Goal: Entertainment & Leisure: Consume media (video, audio)

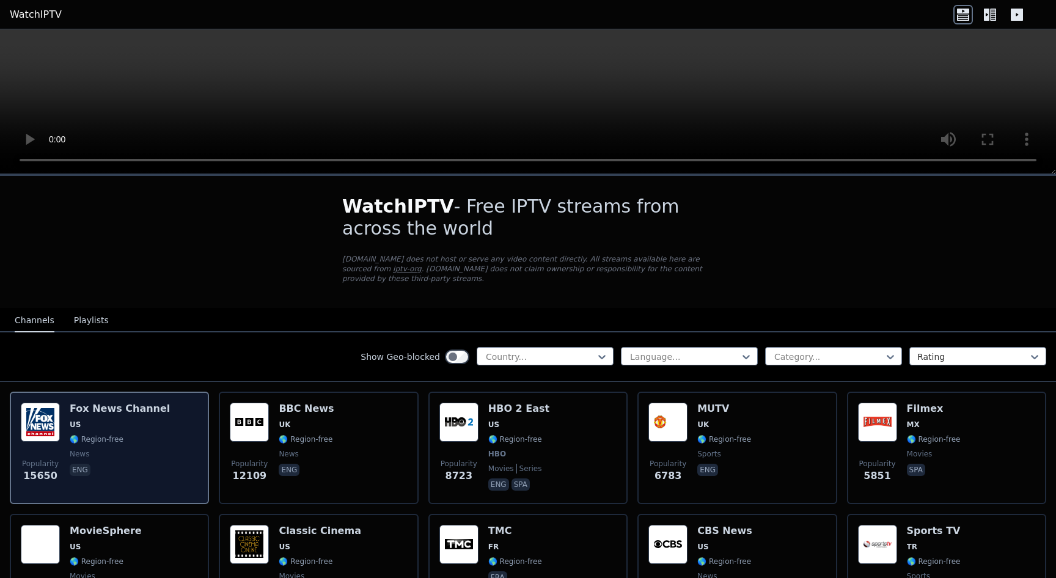
click at [156, 412] on div "Popularity 15650 [PERSON_NAME] US 🌎 Region-free news eng" at bounding box center [109, 448] width 177 height 90
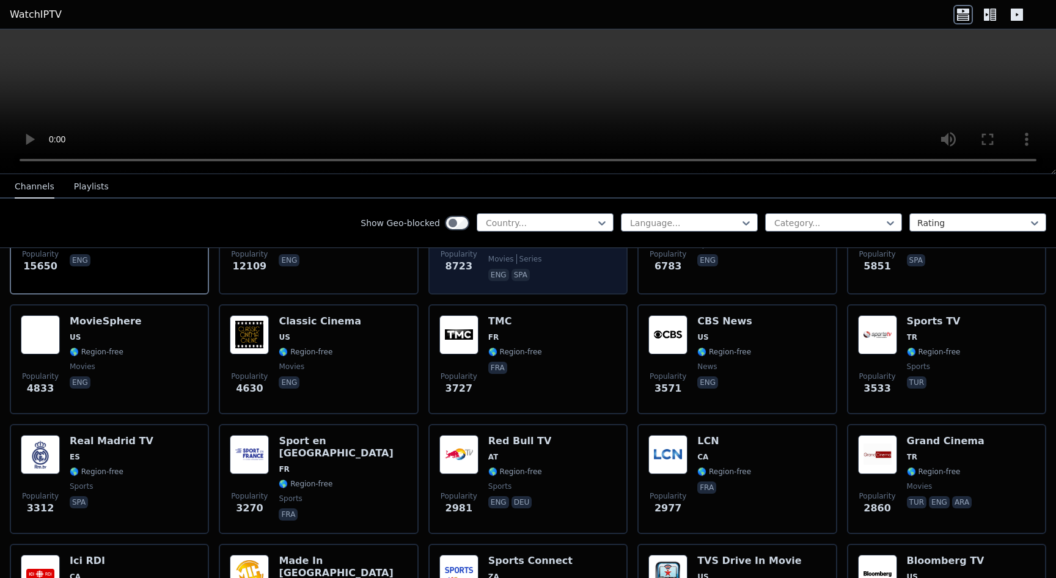
scroll to position [514, 0]
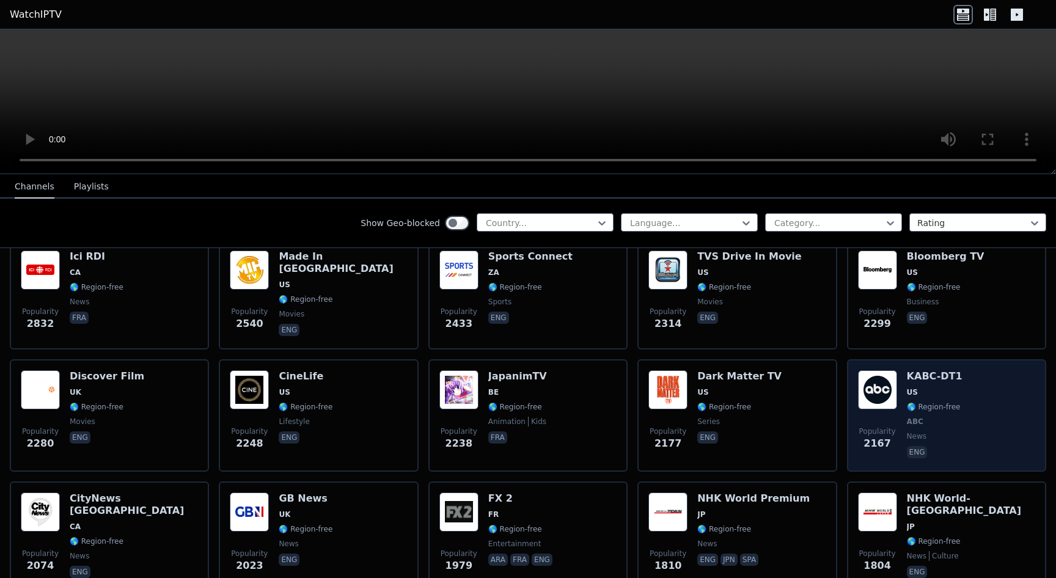
click at [947, 384] on div "KABC-DT1 US 🌎 Region-free ABC news eng" at bounding box center [935, 415] width 56 height 90
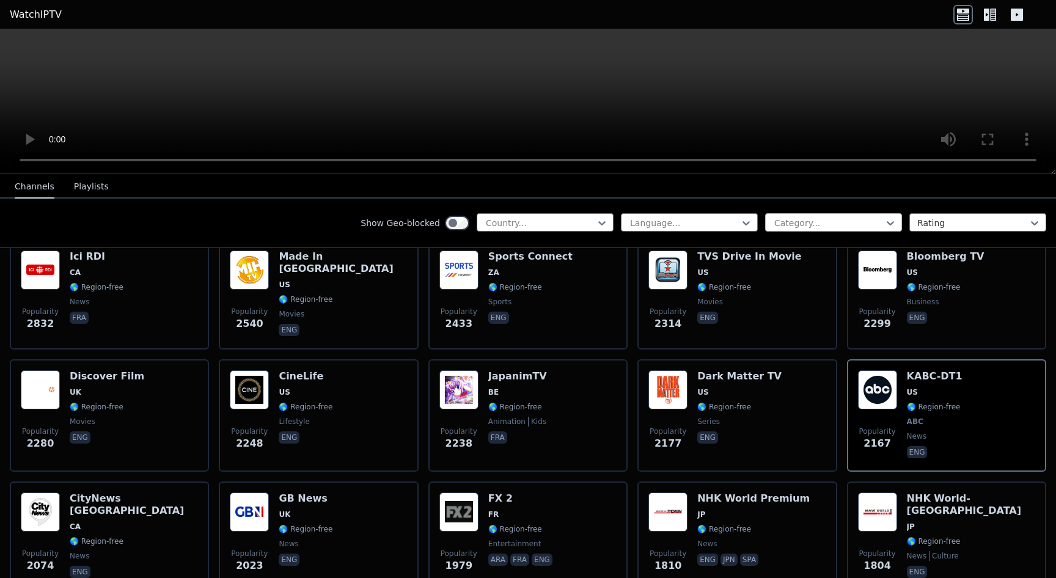
click at [847, 215] on div "Category..." at bounding box center [833, 222] width 137 height 18
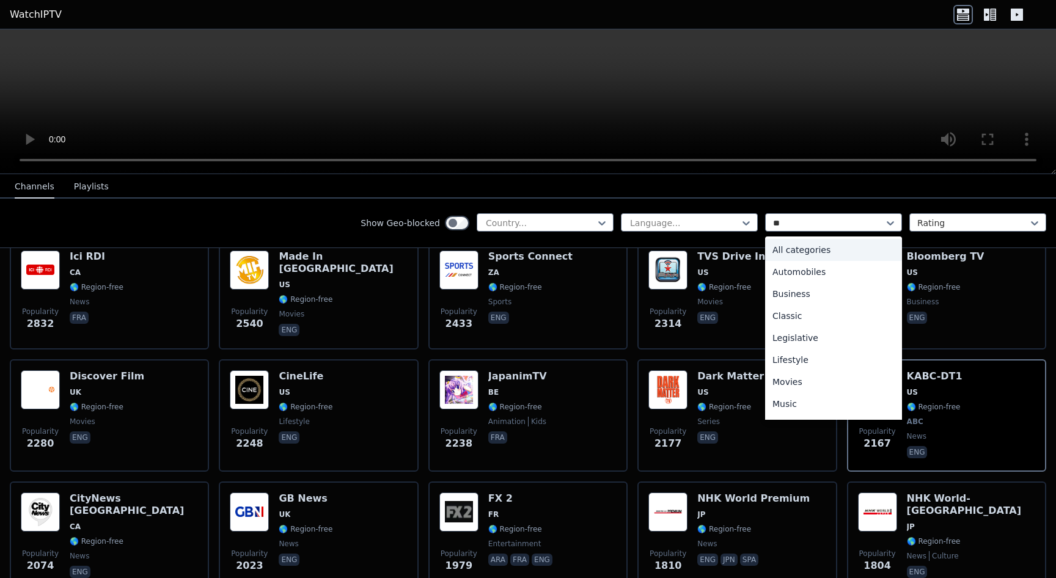
type input "***"
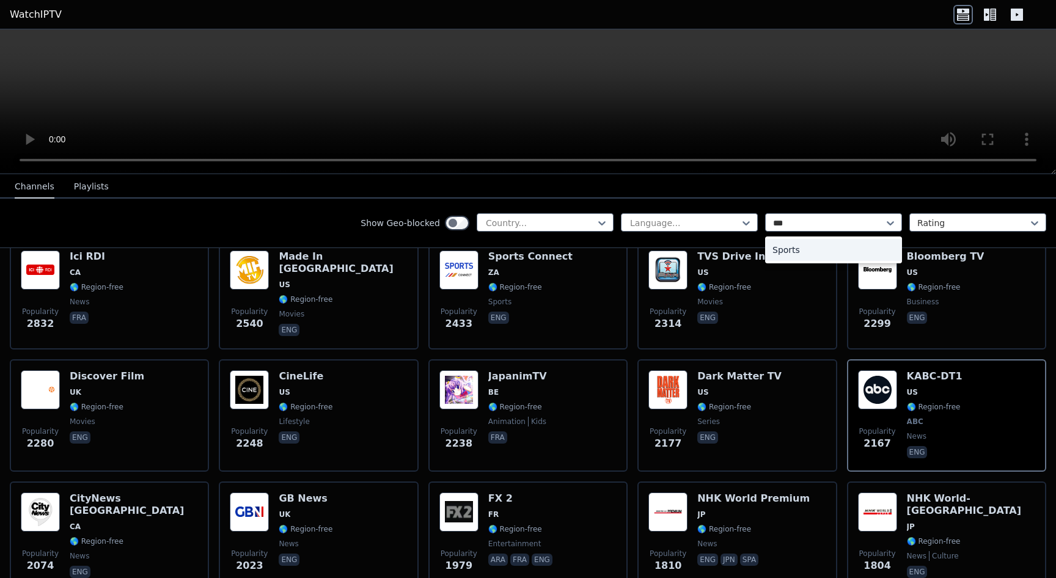
click at [837, 256] on div "Sports" at bounding box center [833, 250] width 137 height 22
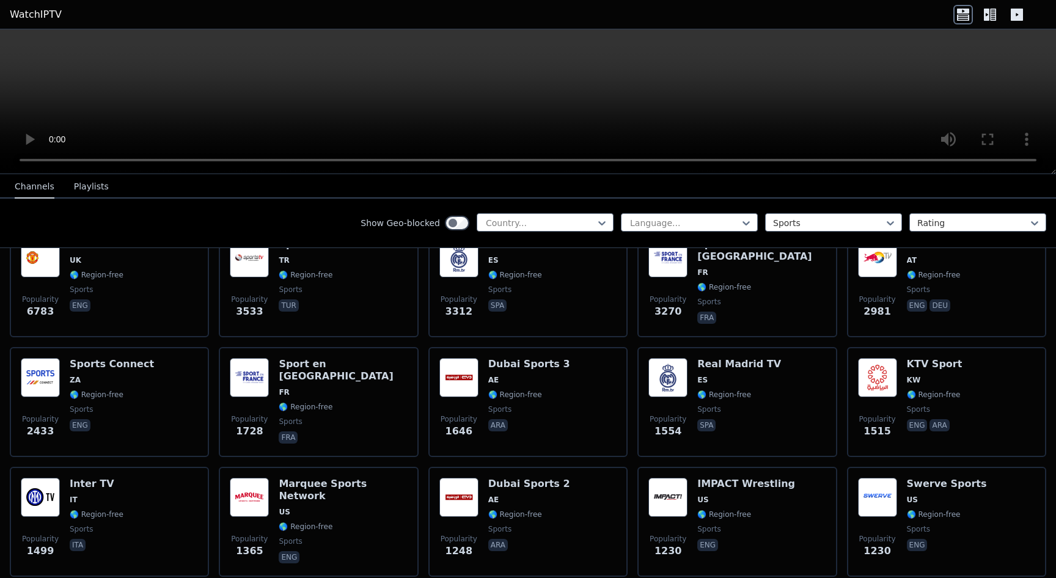
scroll to position [157, 0]
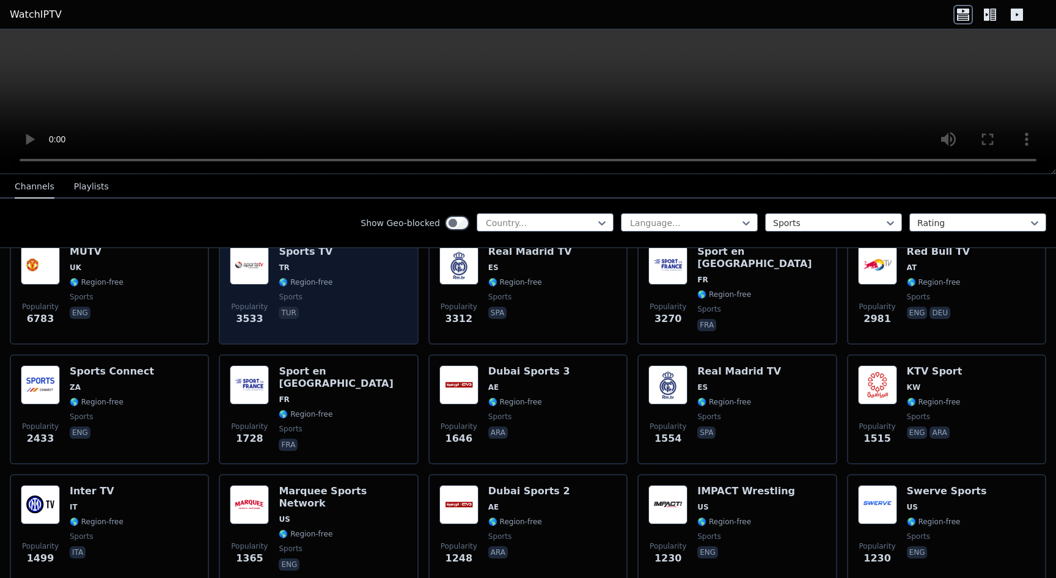
click at [348, 306] on div "Popularity 3533 Sports TV TR 🌎 Region-free sports tur" at bounding box center [318, 290] width 177 height 88
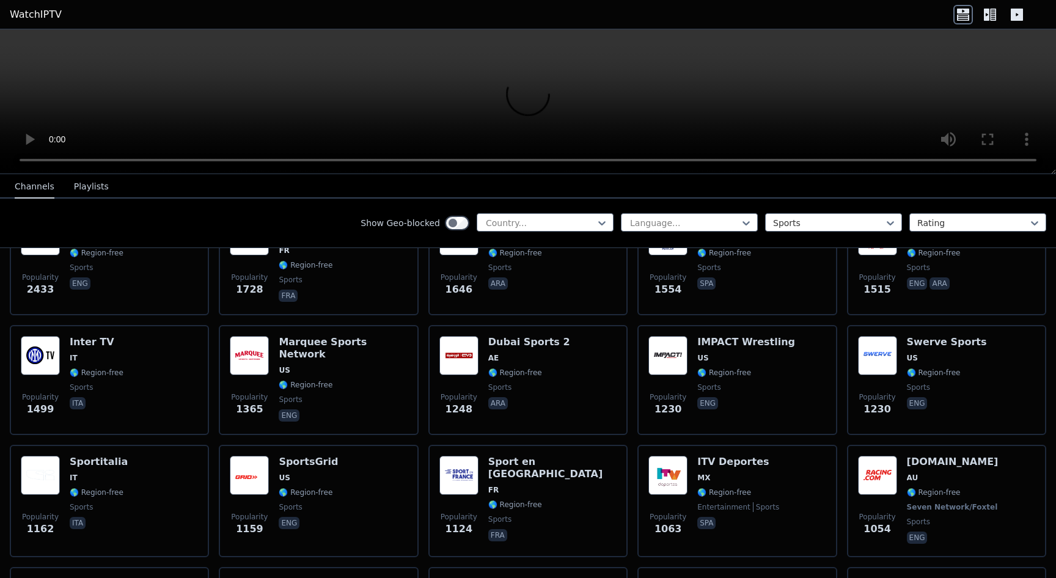
scroll to position [0, 0]
